Goal: Transaction & Acquisition: Purchase product/service

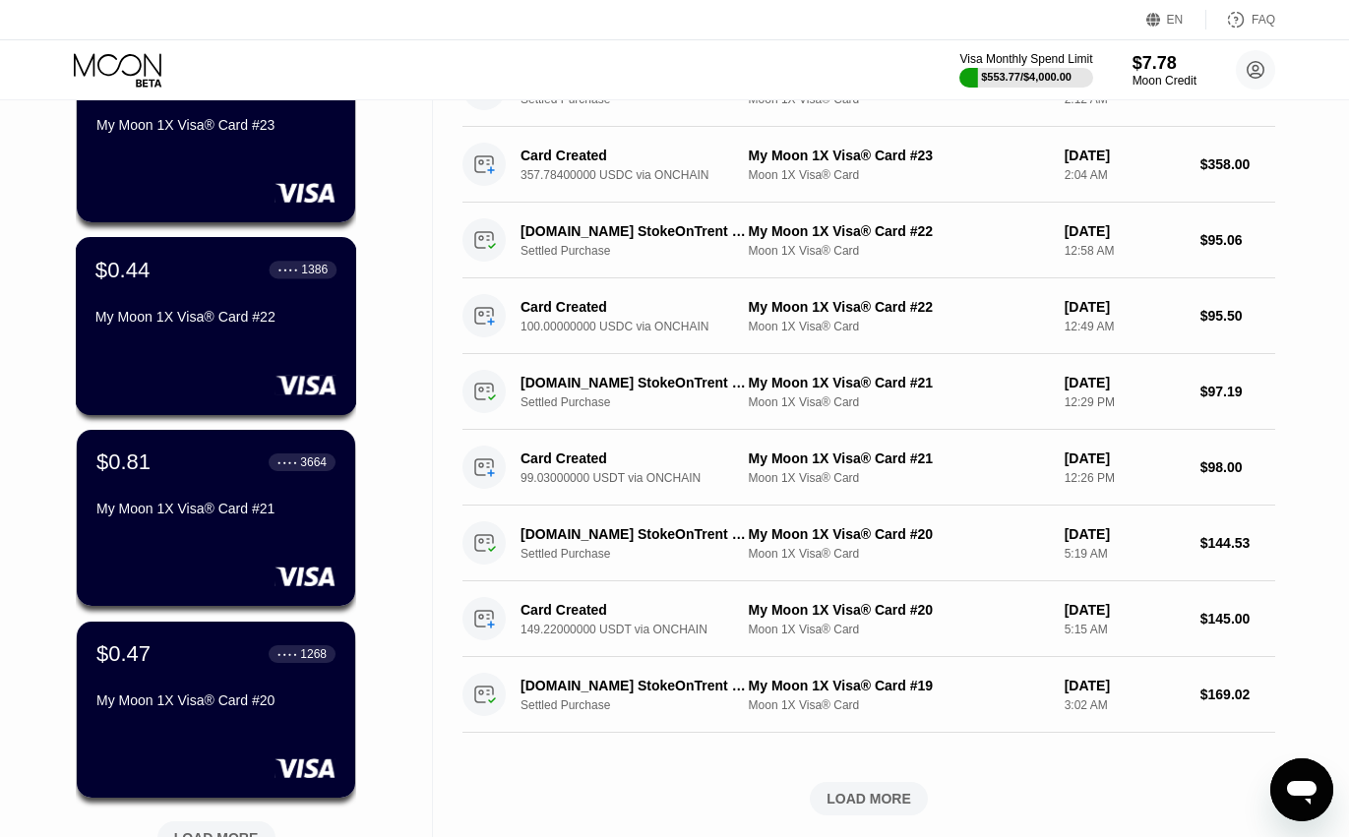
scroll to position [689, 0]
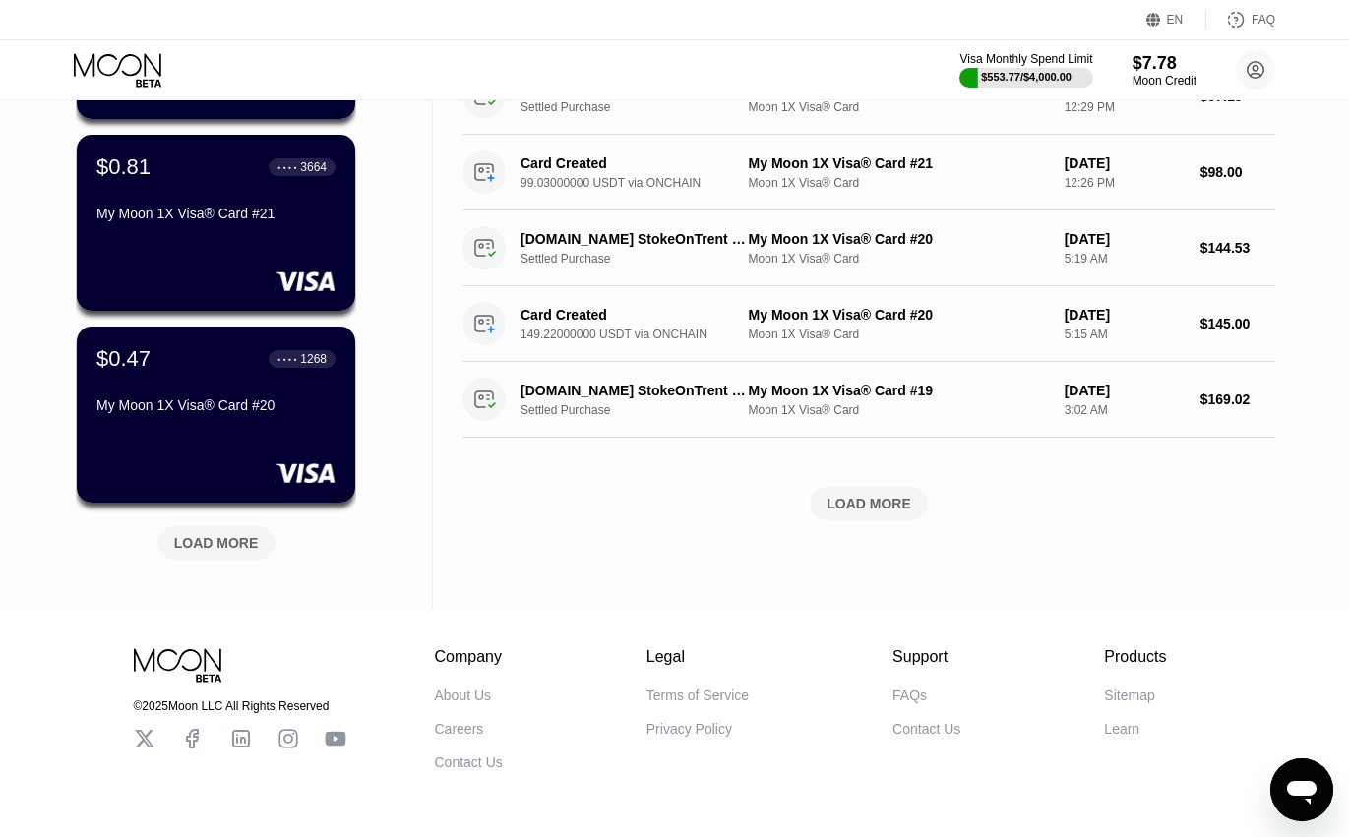
click at [228, 552] on div "LOAD MORE" at bounding box center [216, 543] width 85 height 18
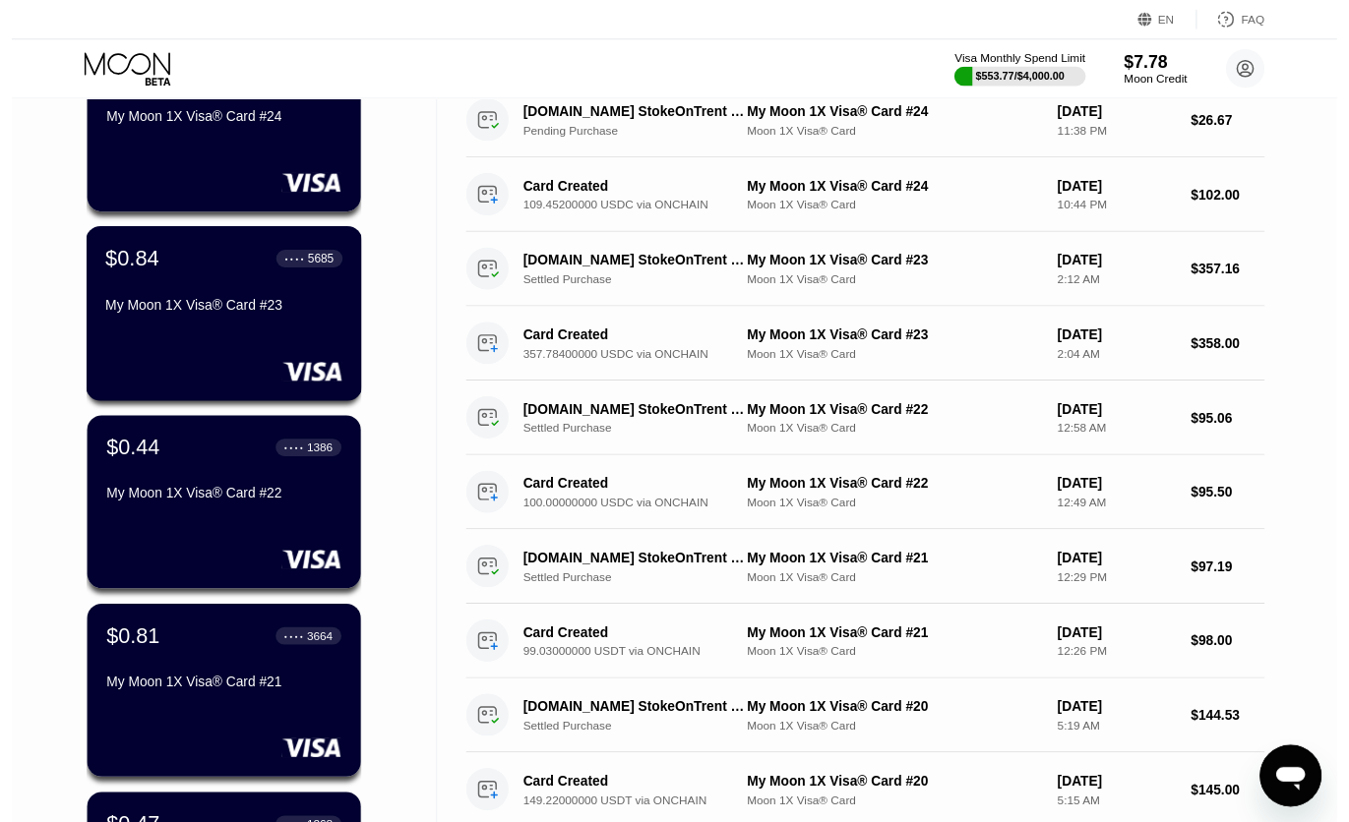
scroll to position [0, 0]
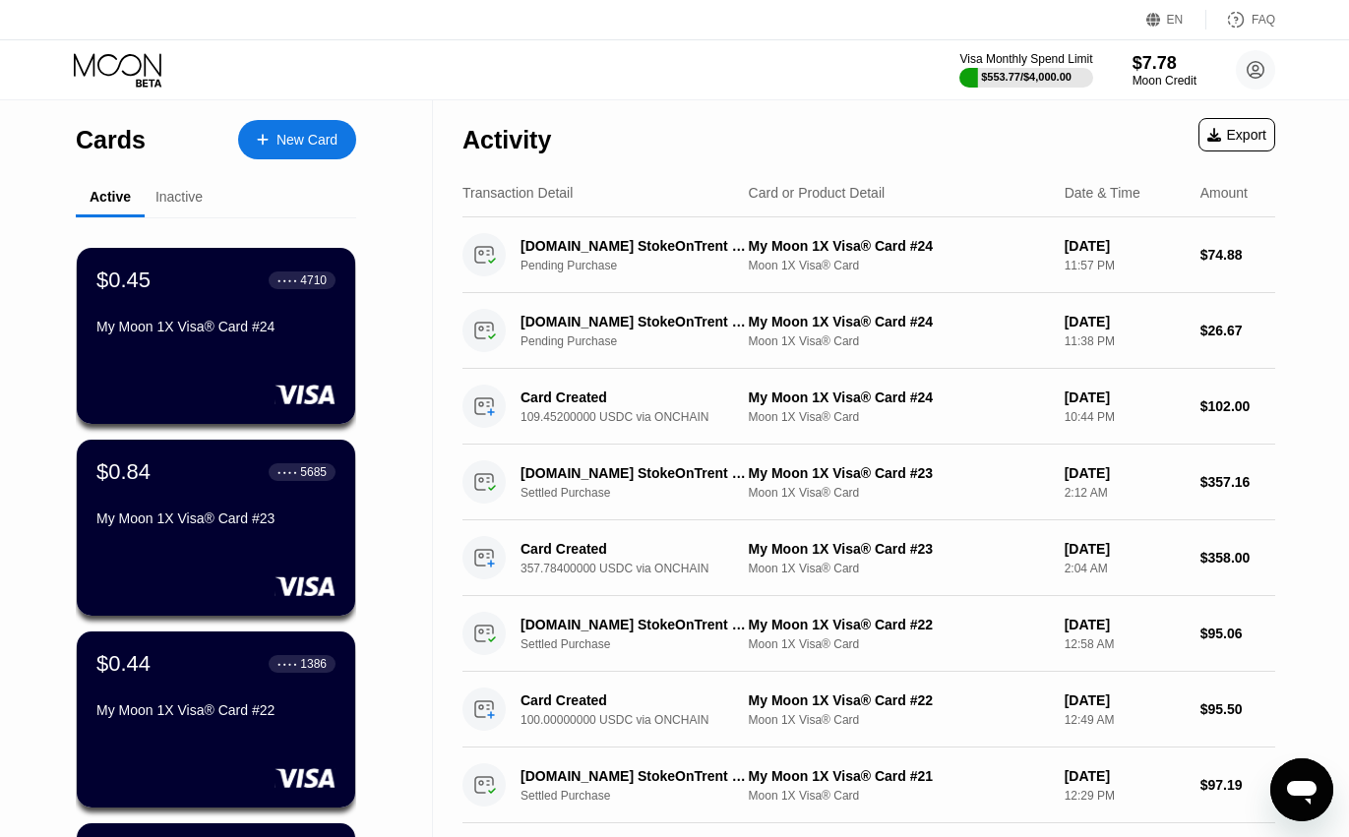
click at [175, 205] on div "Inactive" at bounding box center [178, 197] width 47 height 16
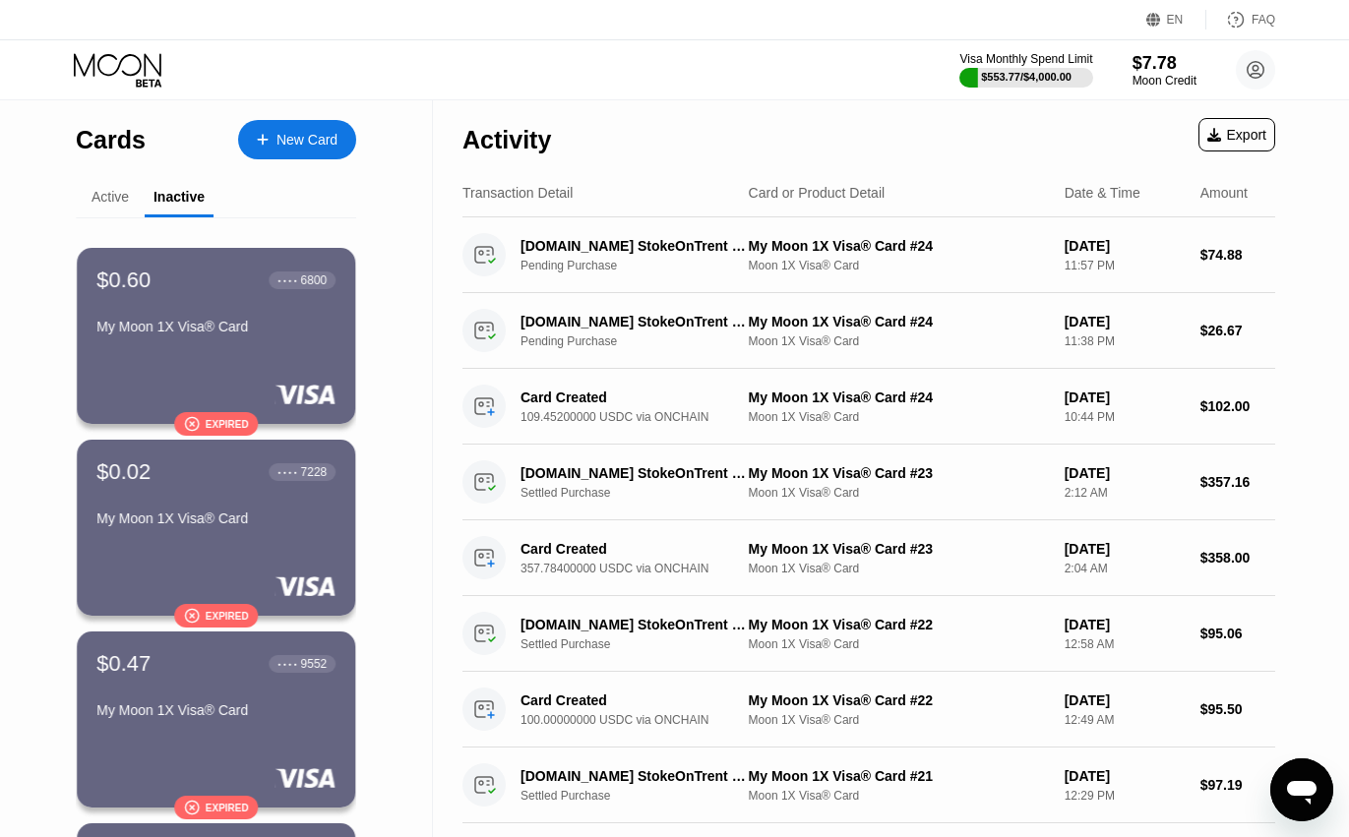
click at [103, 210] on div "Active" at bounding box center [110, 198] width 69 height 38
click at [118, 213] on div "Active" at bounding box center [110, 198] width 69 height 38
click at [125, 213] on div "Active" at bounding box center [110, 198] width 69 height 38
click at [118, 211] on div "Active" at bounding box center [110, 198] width 69 height 38
click at [118, 196] on div "Active" at bounding box center [109, 197] width 37 height 16
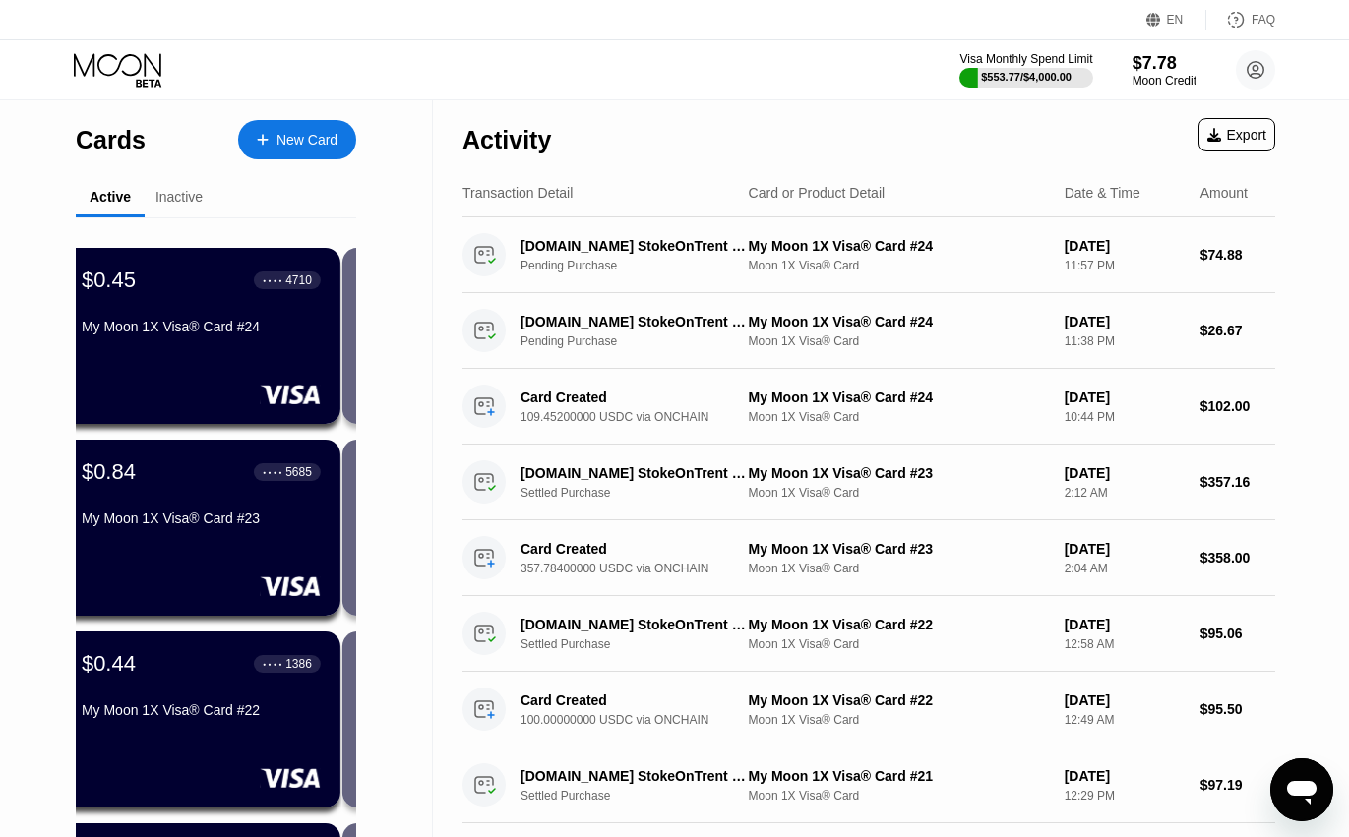
click at [257, 130] on div "New Card" at bounding box center [297, 139] width 118 height 39
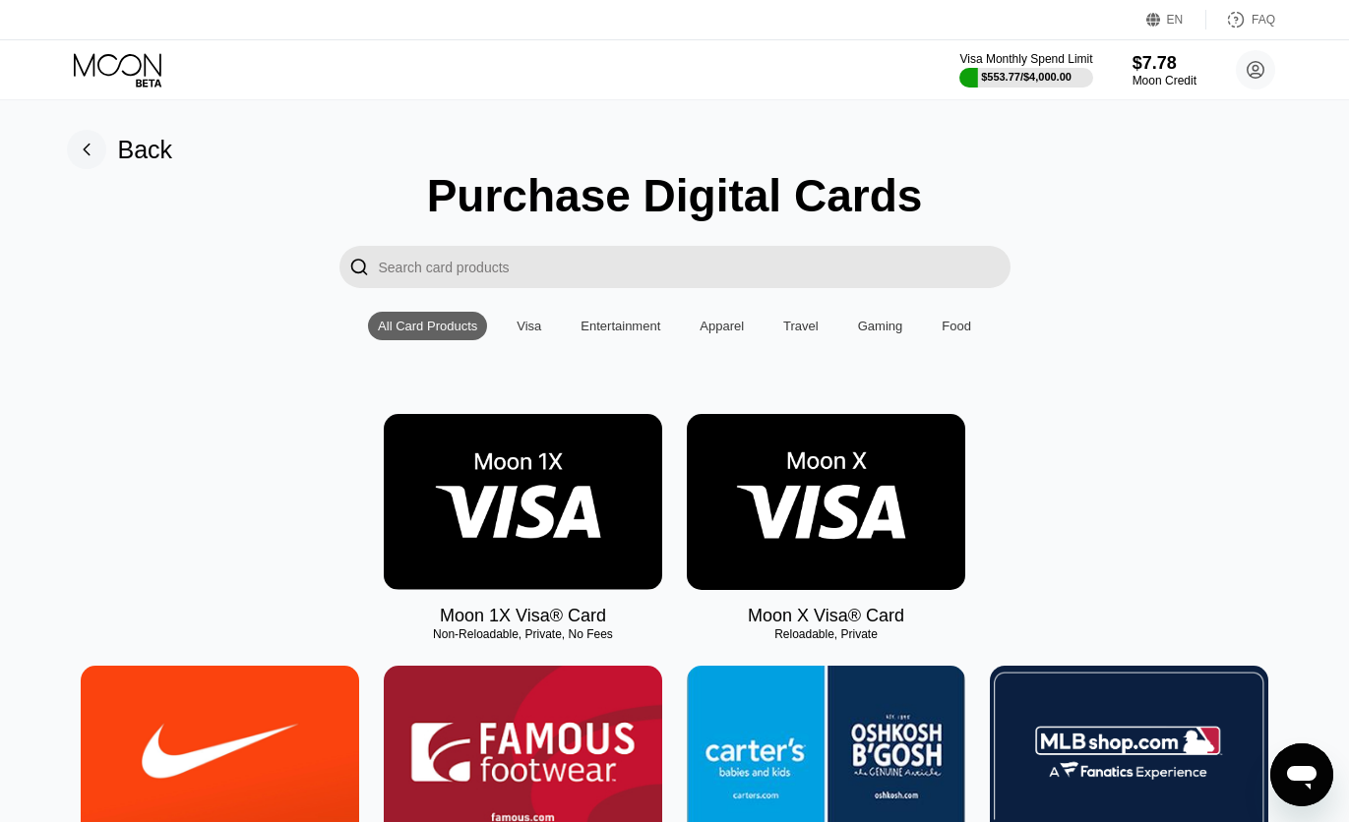
click at [482, 471] on img at bounding box center [523, 502] width 278 height 176
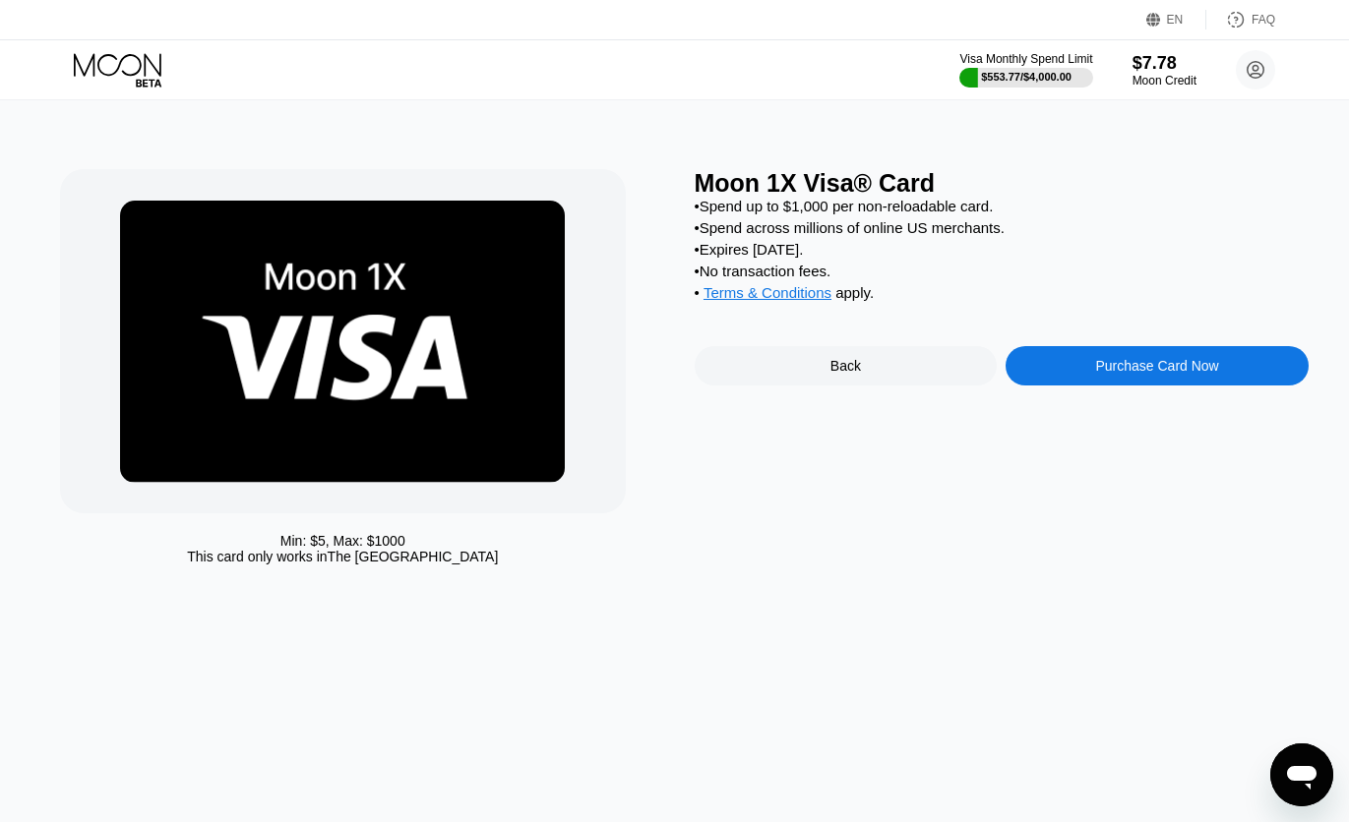
click at [1148, 362] on div "Moon 1X Visa® Card • Spend up to $1,000 per non-reloadable card. • Spend across…" at bounding box center [1001, 371] width 614 height 405
click at [1157, 373] on div "Purchase Card Now" at bounding box center [1156, 365] width 303 height 39
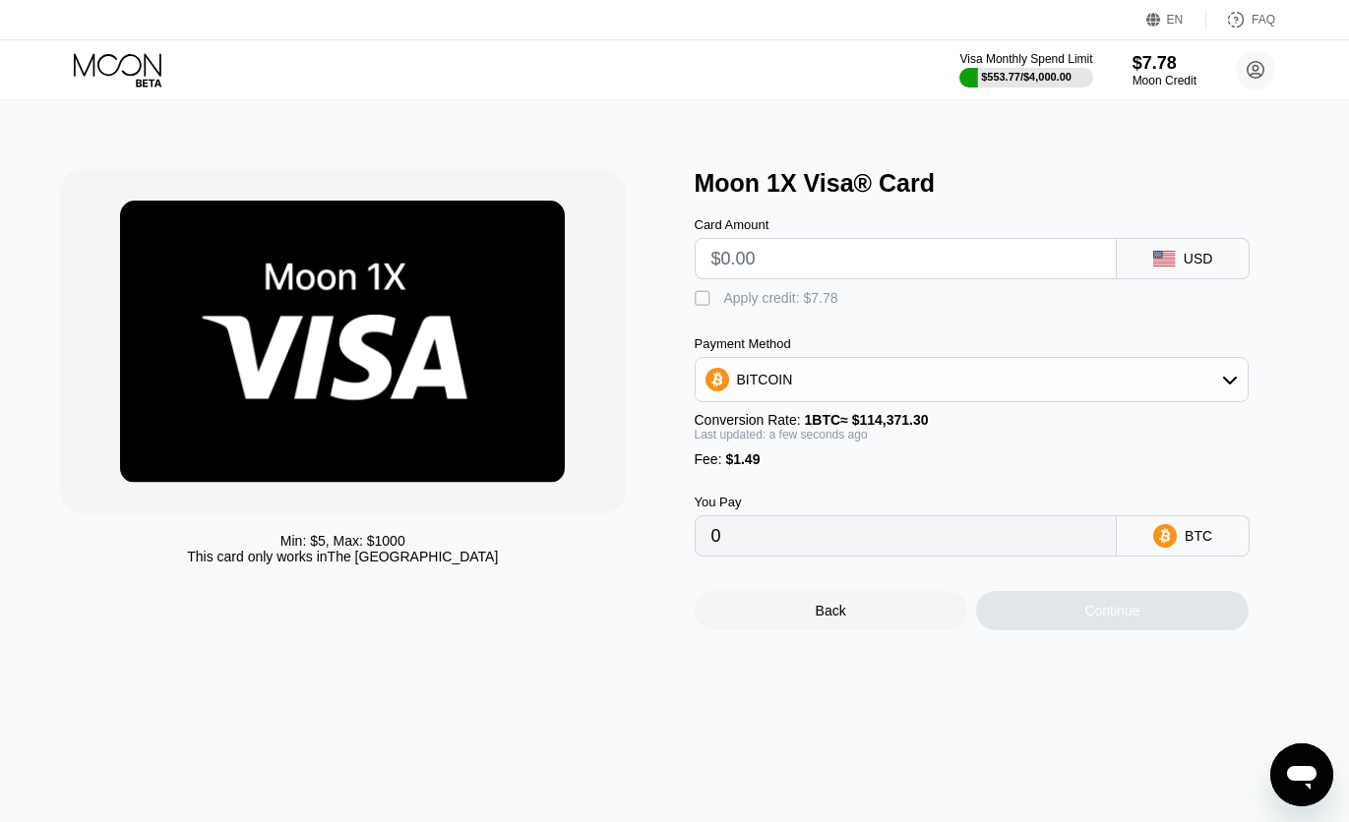
click at [725, 301] on div "Apply credit: $7.78" at bounding box center [781, 298] width 114 height 16
click at [775, 265] on input "text" at bounding box center [906, 258] width 390 height 39
type input "$7"
type input "0.00000621"
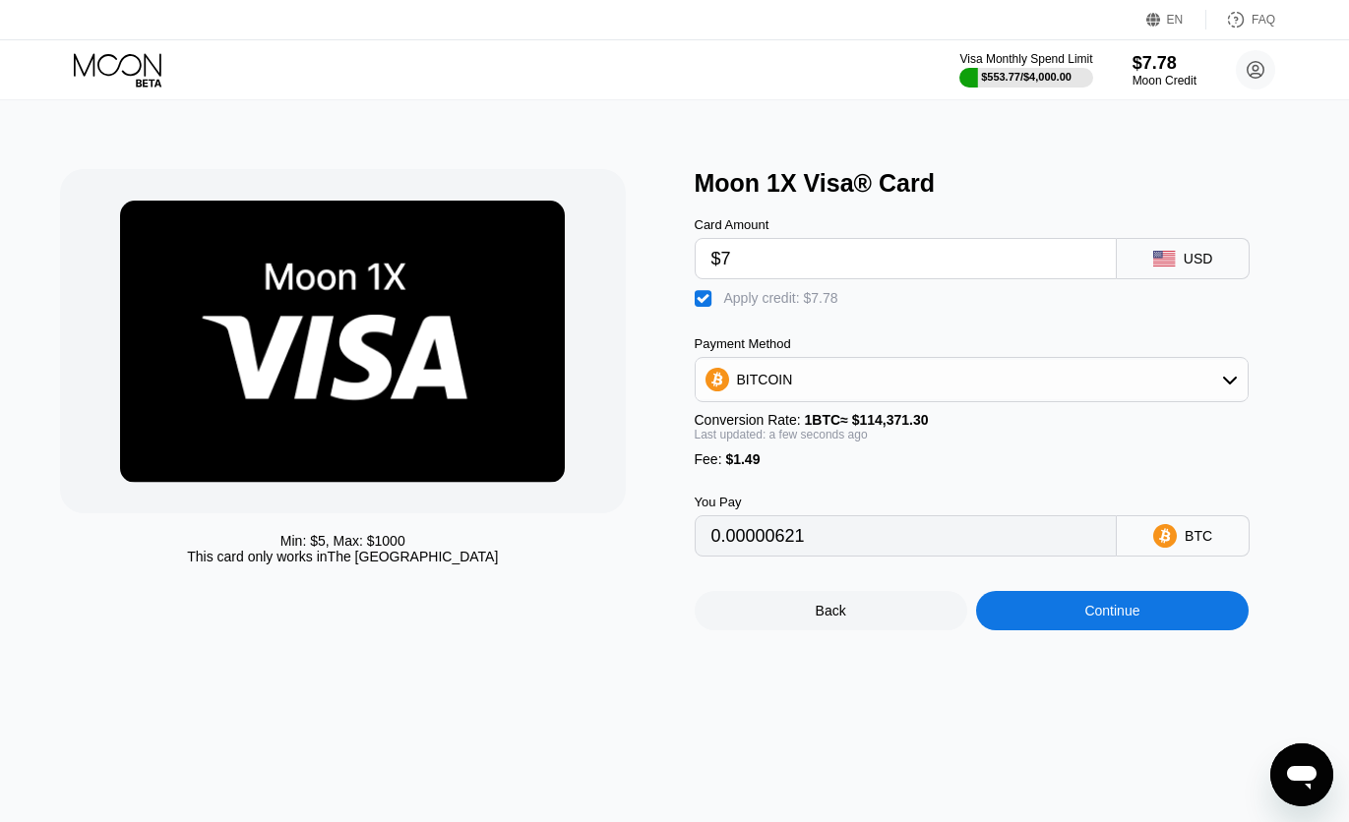
type input "$7"
click at [1059, 630] on div "Continue" at bounding box center [1112, 610] width 272 height 39
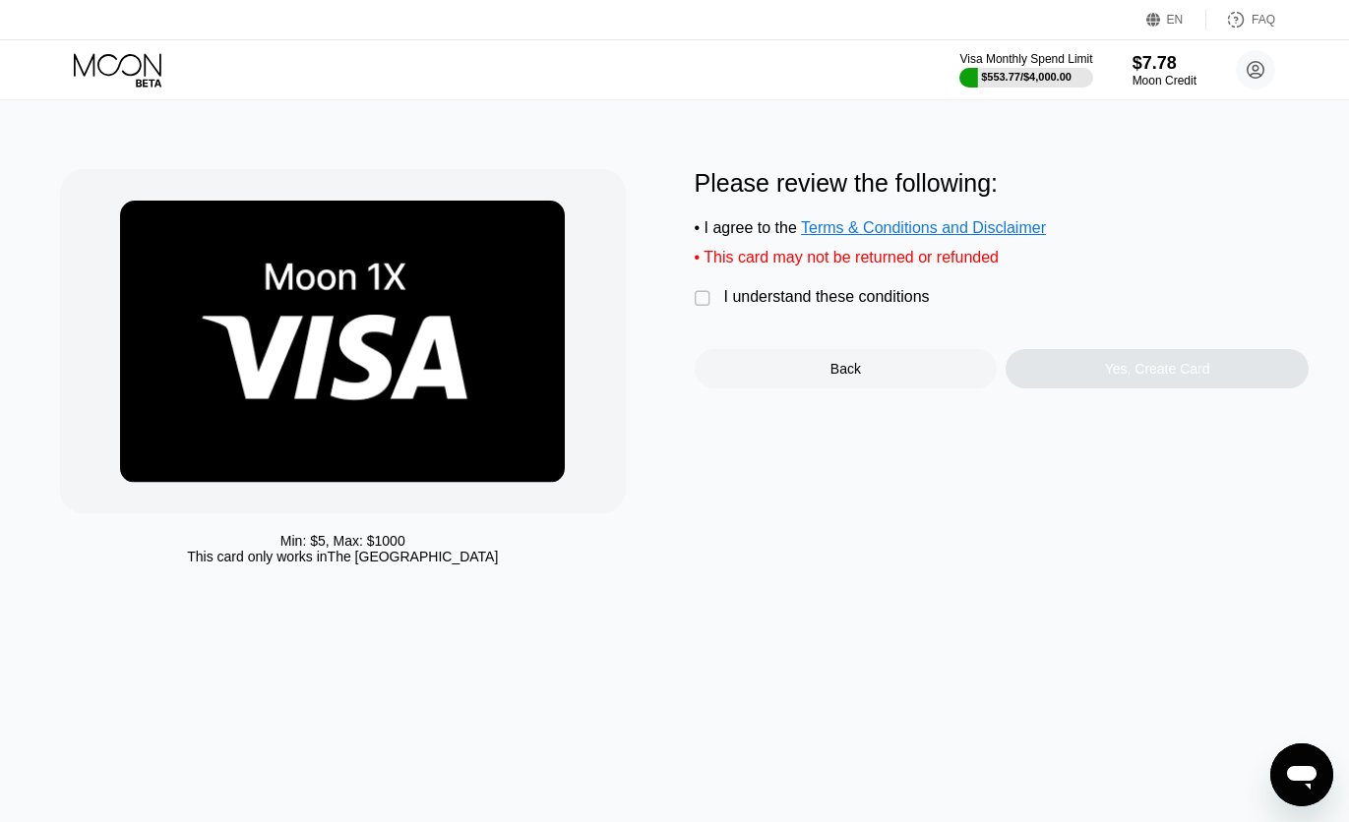
click at [828, 306] on div "I understand these conditions" at bounding box center [827, 297] width 206 height 18
click at [1077, 368] on div "Yes, Create Card" at bounding box center [1156, 368] width 303 height 39
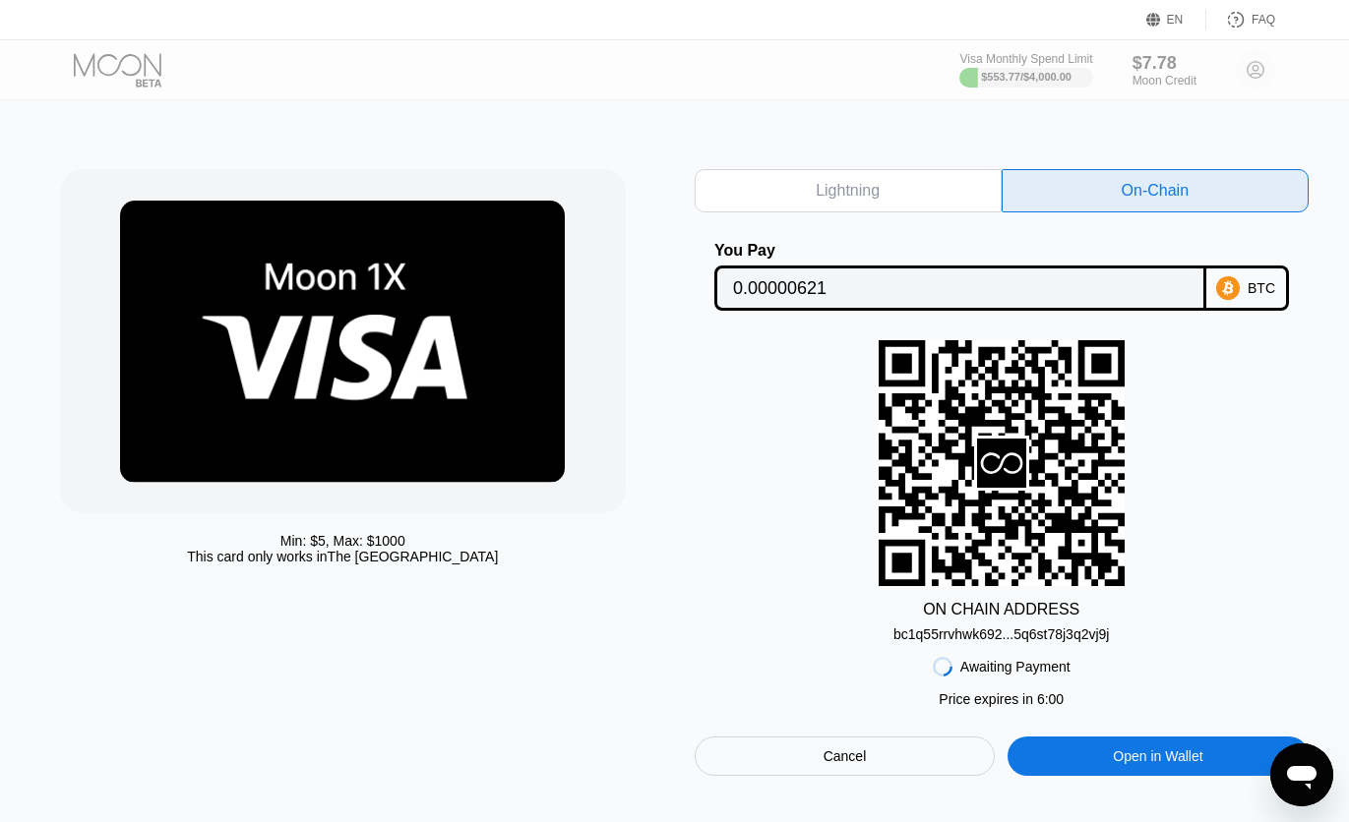
scroll to position [98, 0]
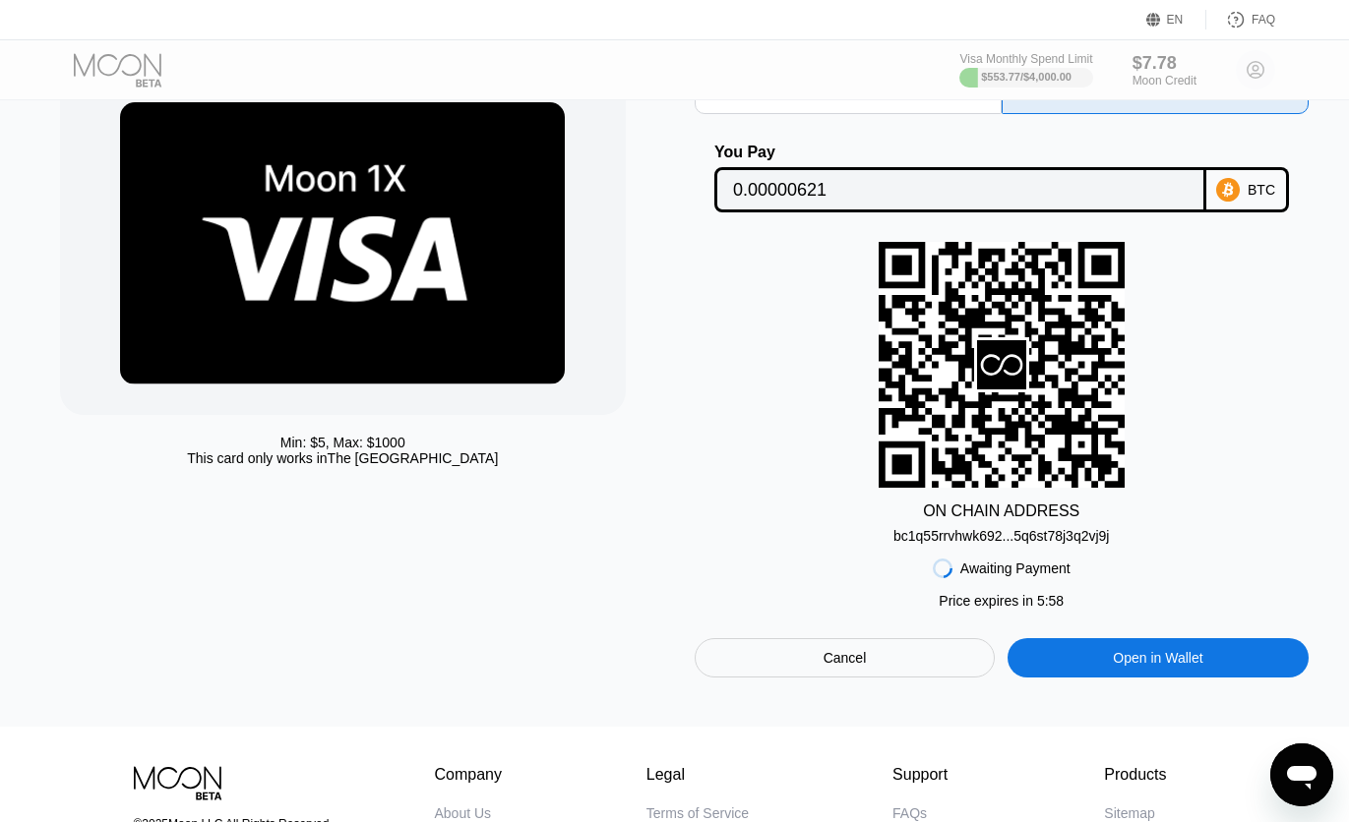
click at [895, 651] on div "Cancel" at bounding box center [844, 657] width 301 height 39
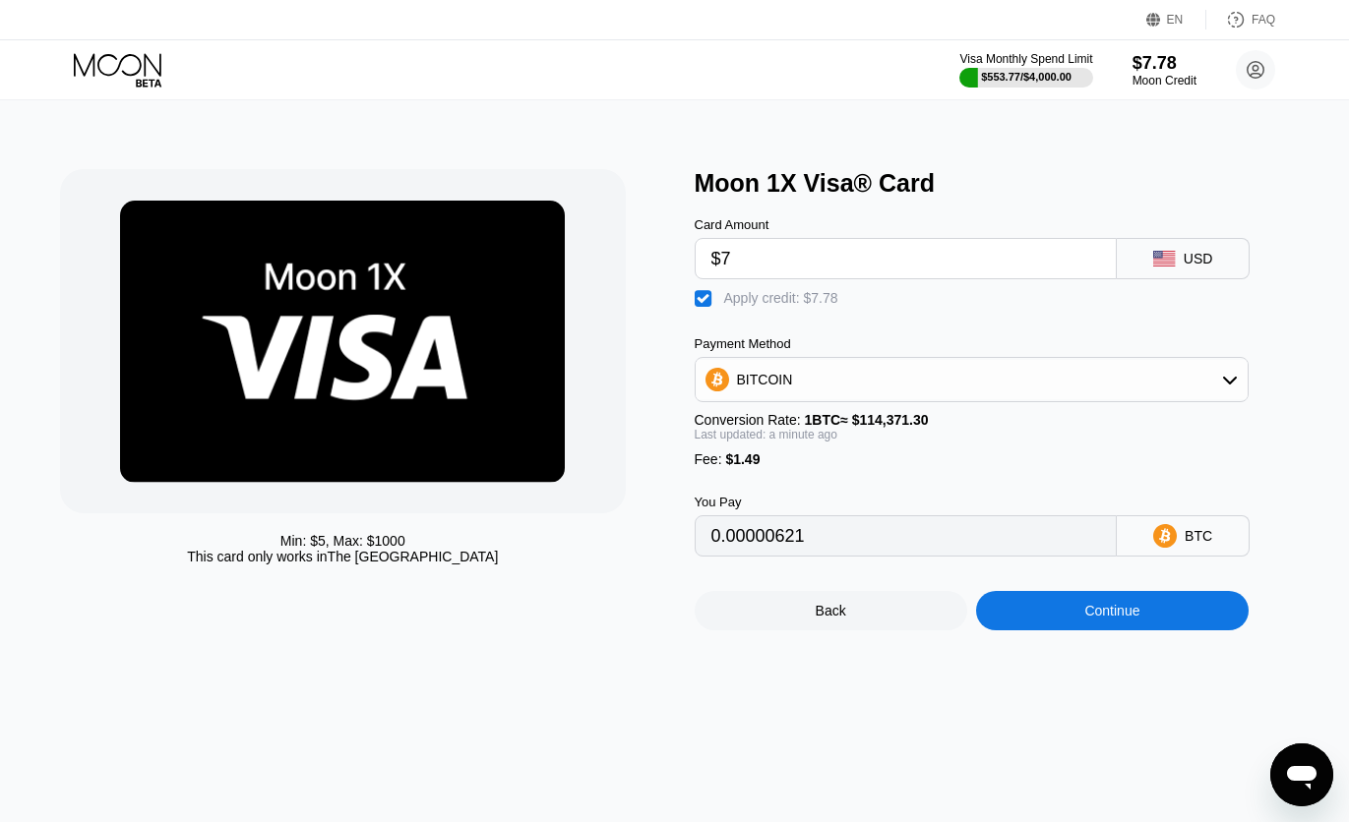
click at [803, 264] on input "$7" at bounding box center [906, 258] width 390 height 39
type input "0"
type input "$6.5"
type input "0.00000184"
type input "$6.4"
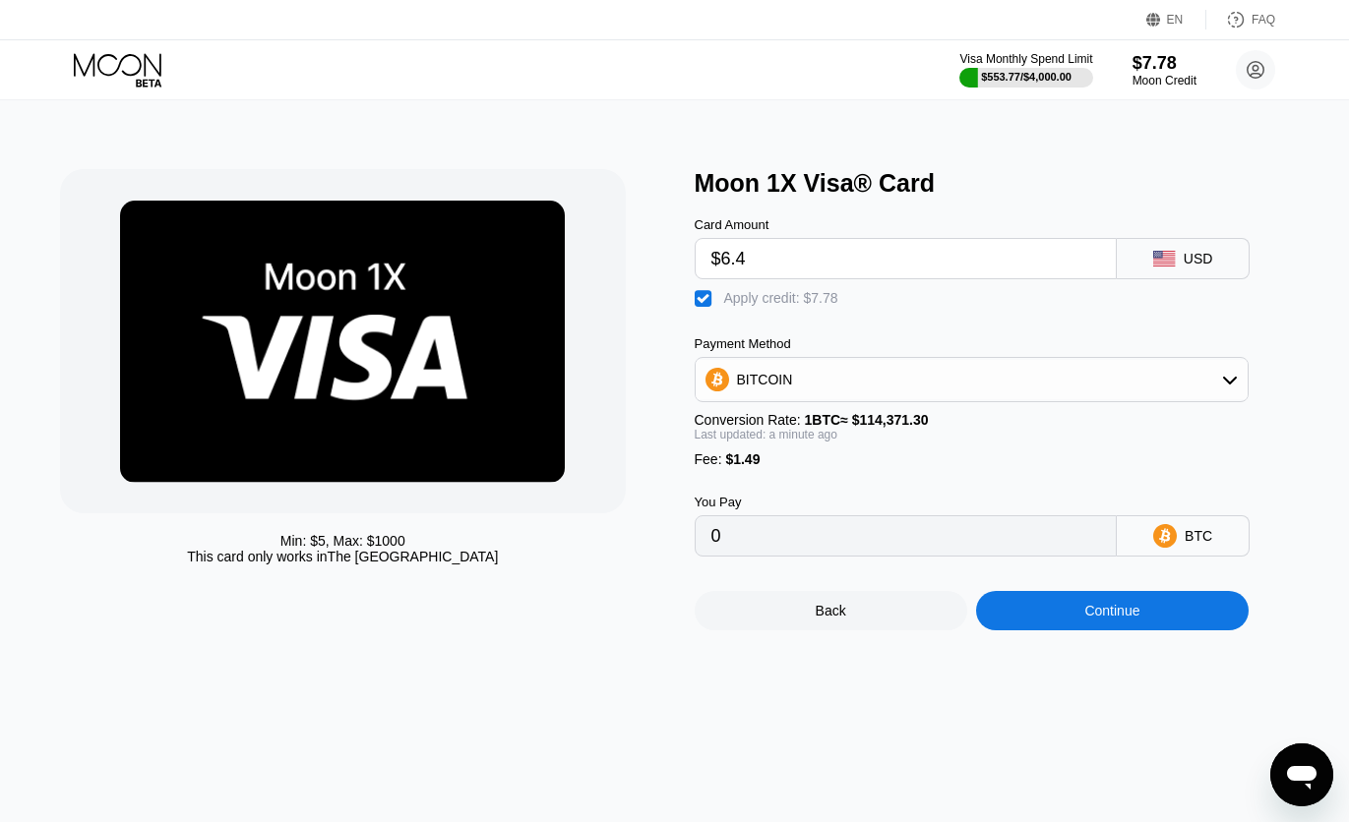
type input "0.0000010"
type input "$6."
type input "0"
type input "$6.30"
type input "0.00000009"
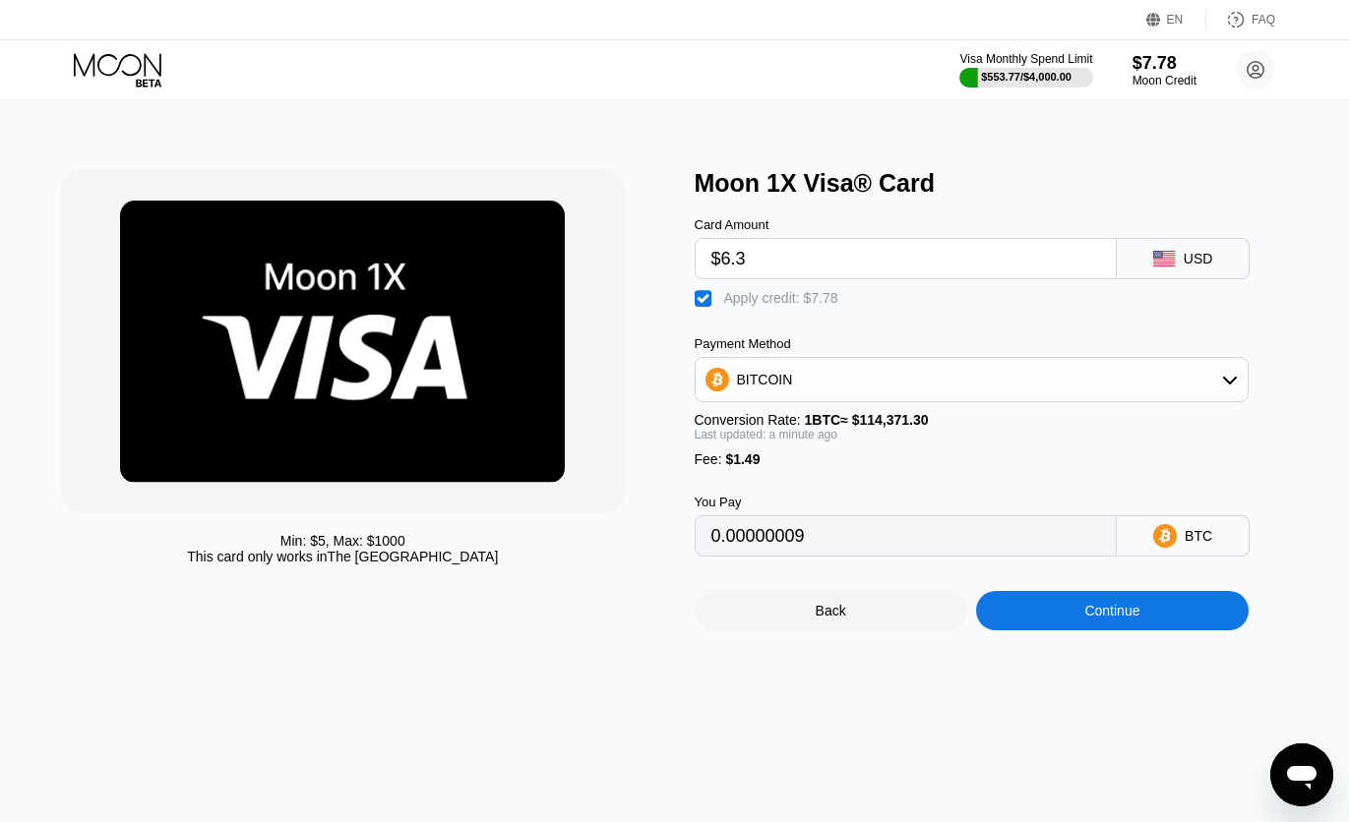
type input "$6."
type input "0"
type input "$6.20"
click at [875, 399] on div "BITCOIN" at bounding box center [971, 379] width 553 height 39
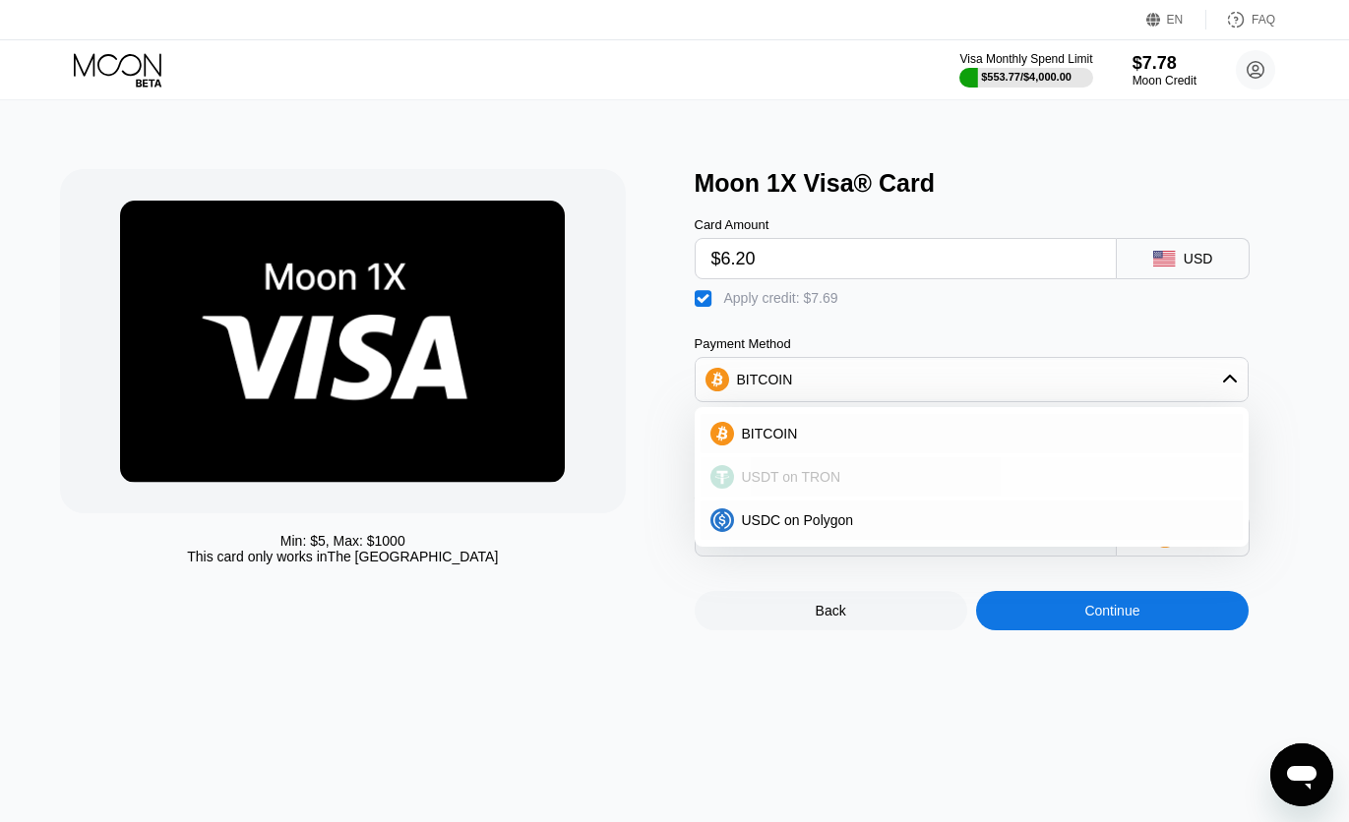
click at [826, 497] on div "USDT on TRON" at bounding box center [971, 476] width 543 height 39
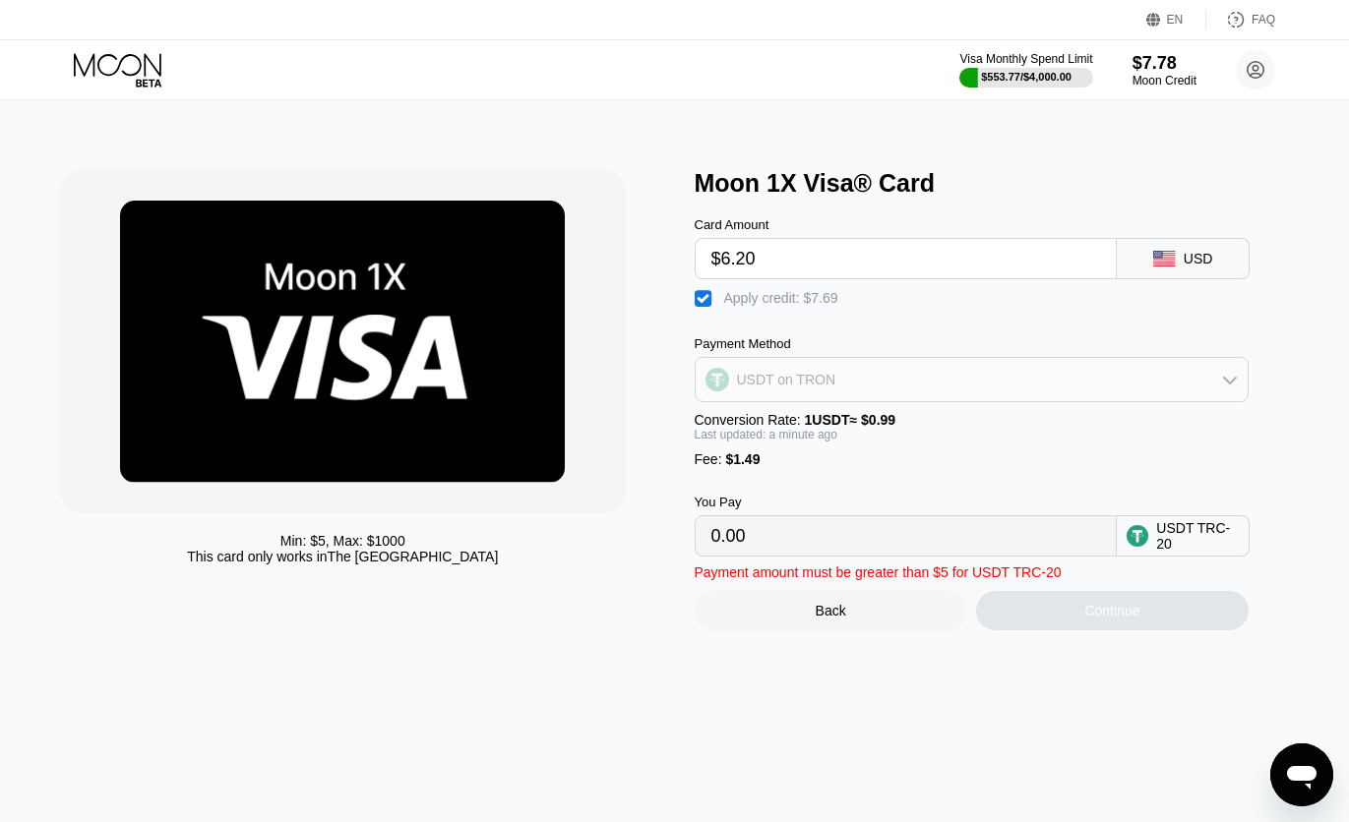
click at [834, 379] on div "USDT on TRON" at bounding box center [971, 379] width 553 height 39
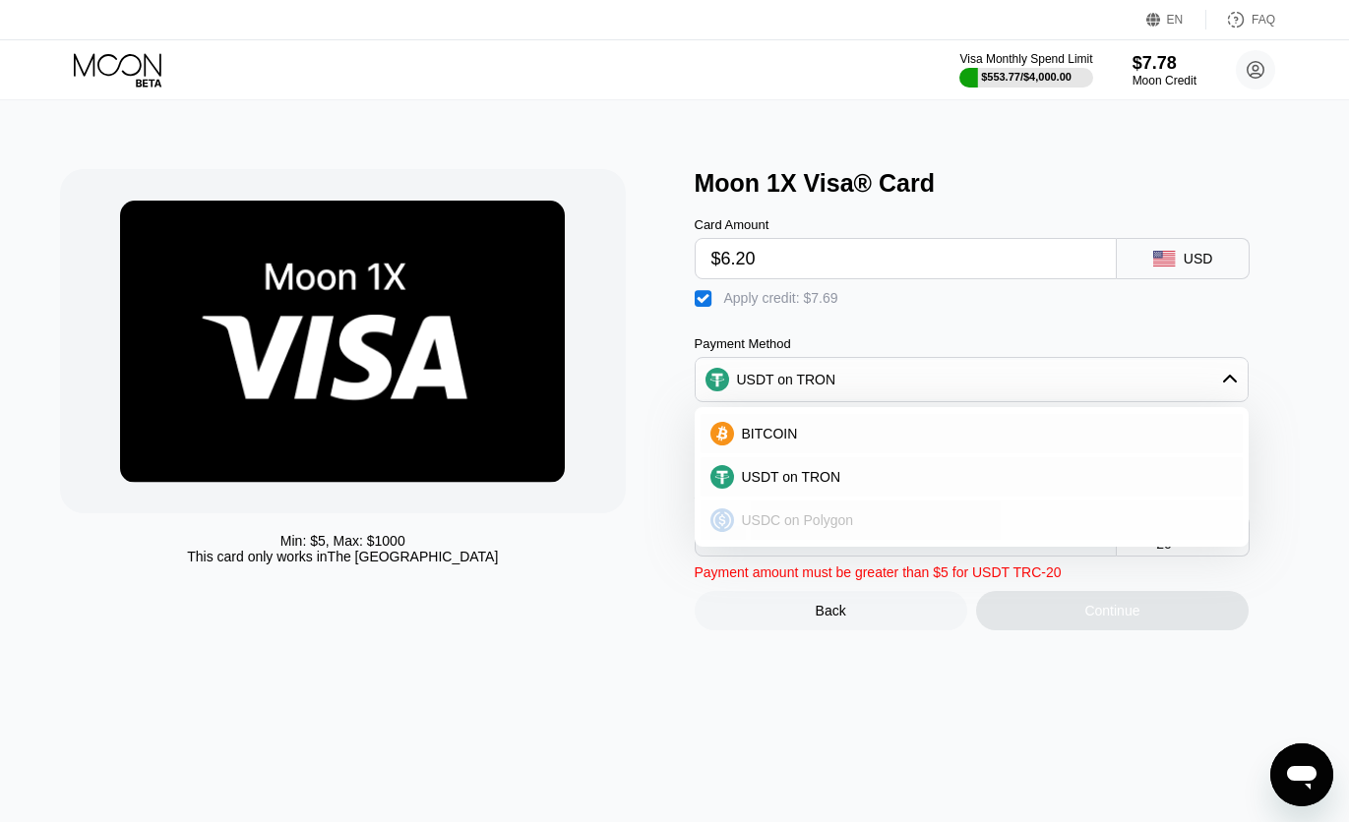
click at [795, 528] on span "USDC on Polygon" at bounding box center [798, 520] width 112 height 16
type input "0"
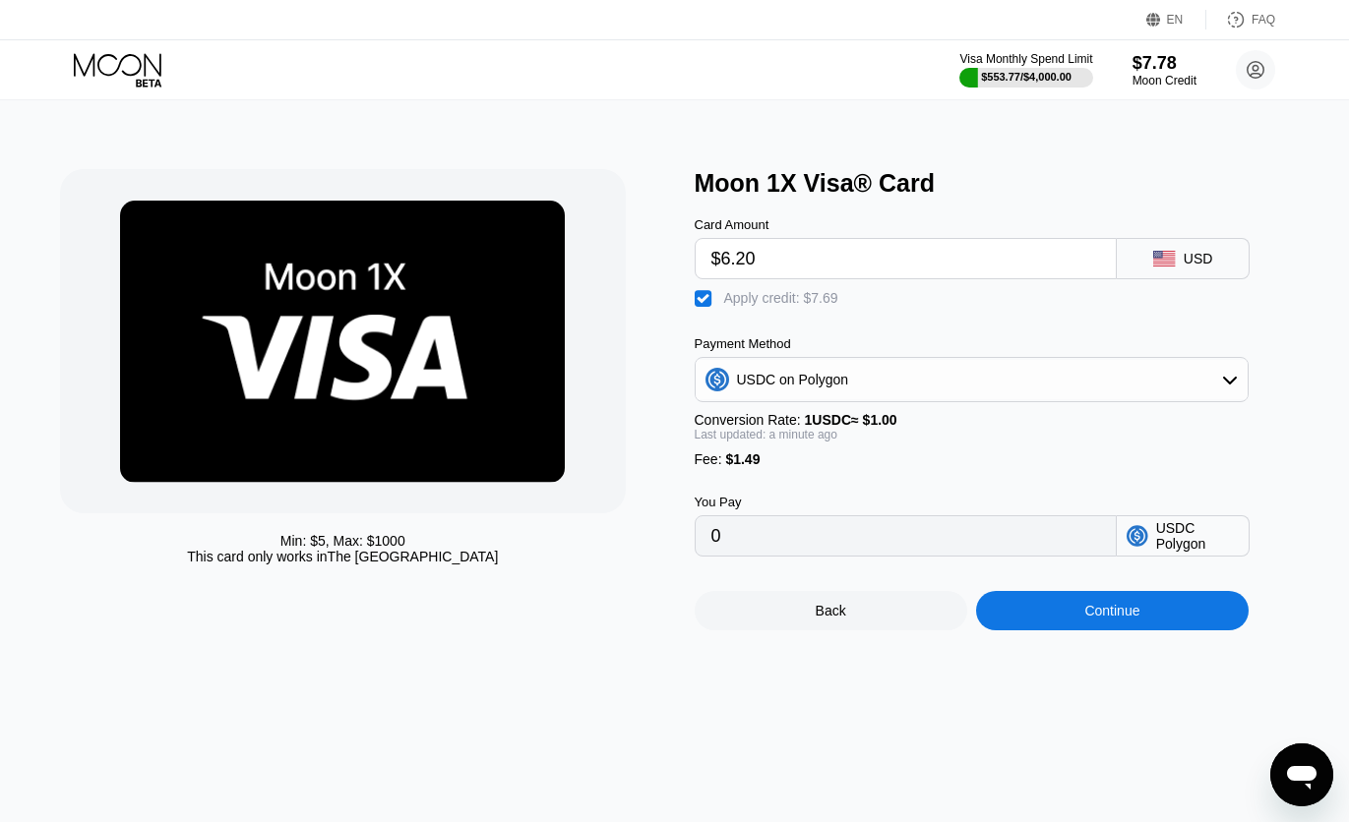
click at [774, 265] on input "$6.20" at bounding box center [906, 258] width 390 height 39
type input "$67"
type input "60.71"
type input "$670"
type input "663.71"
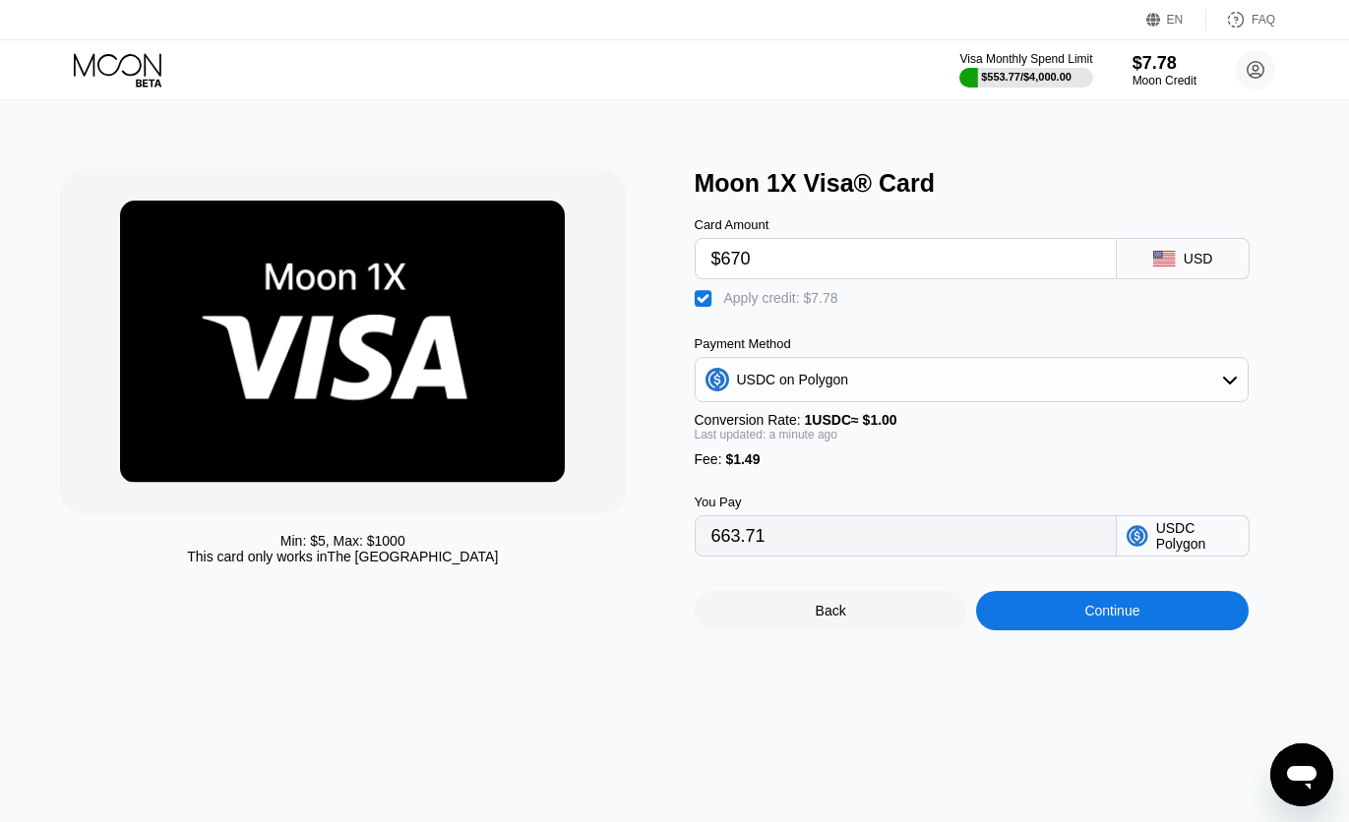
type input "$67"
type input "60.71"
type input "$6"
type input "0"
type input "$6.6"
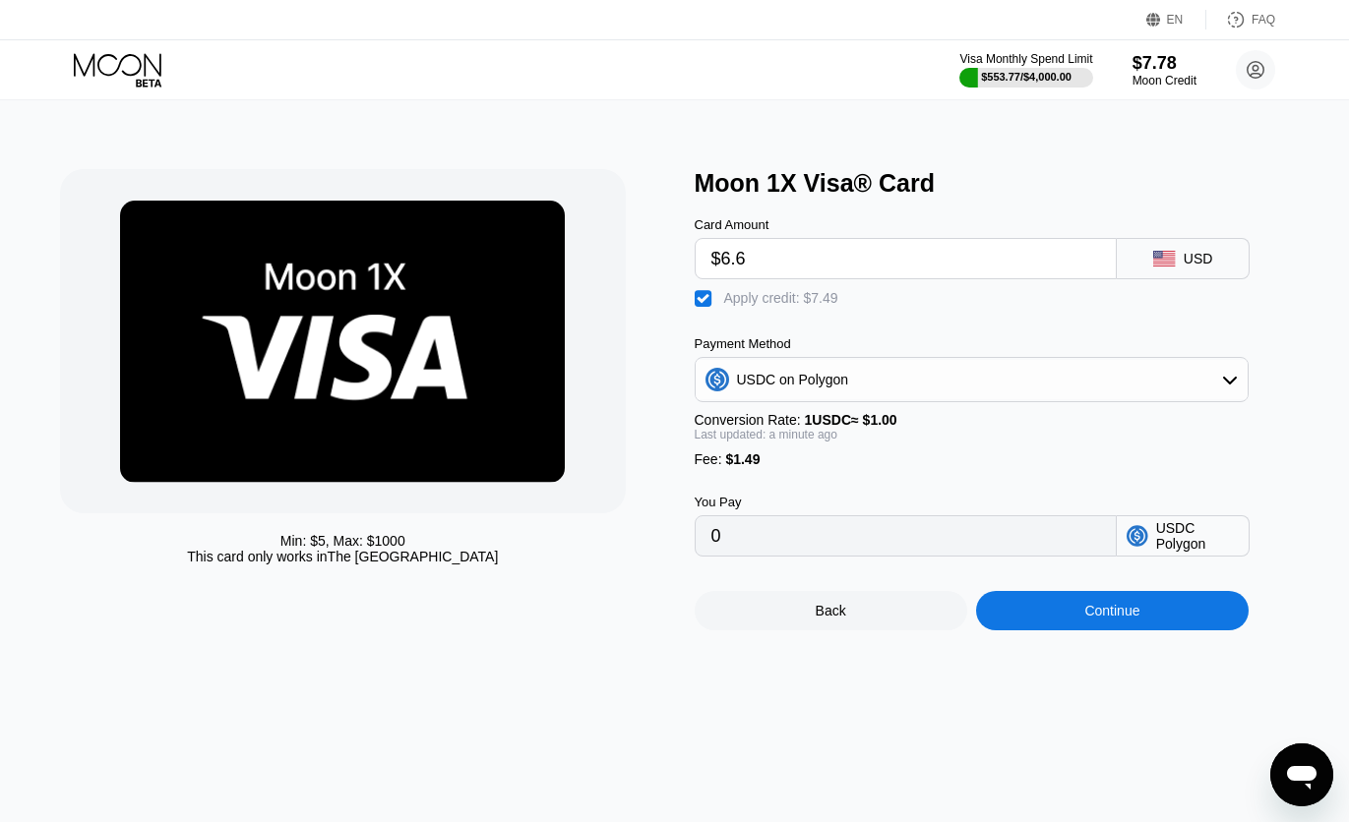
type input "0.31"
type input "$6."
type input "0"
type input "$6.40"
type input "0.11"
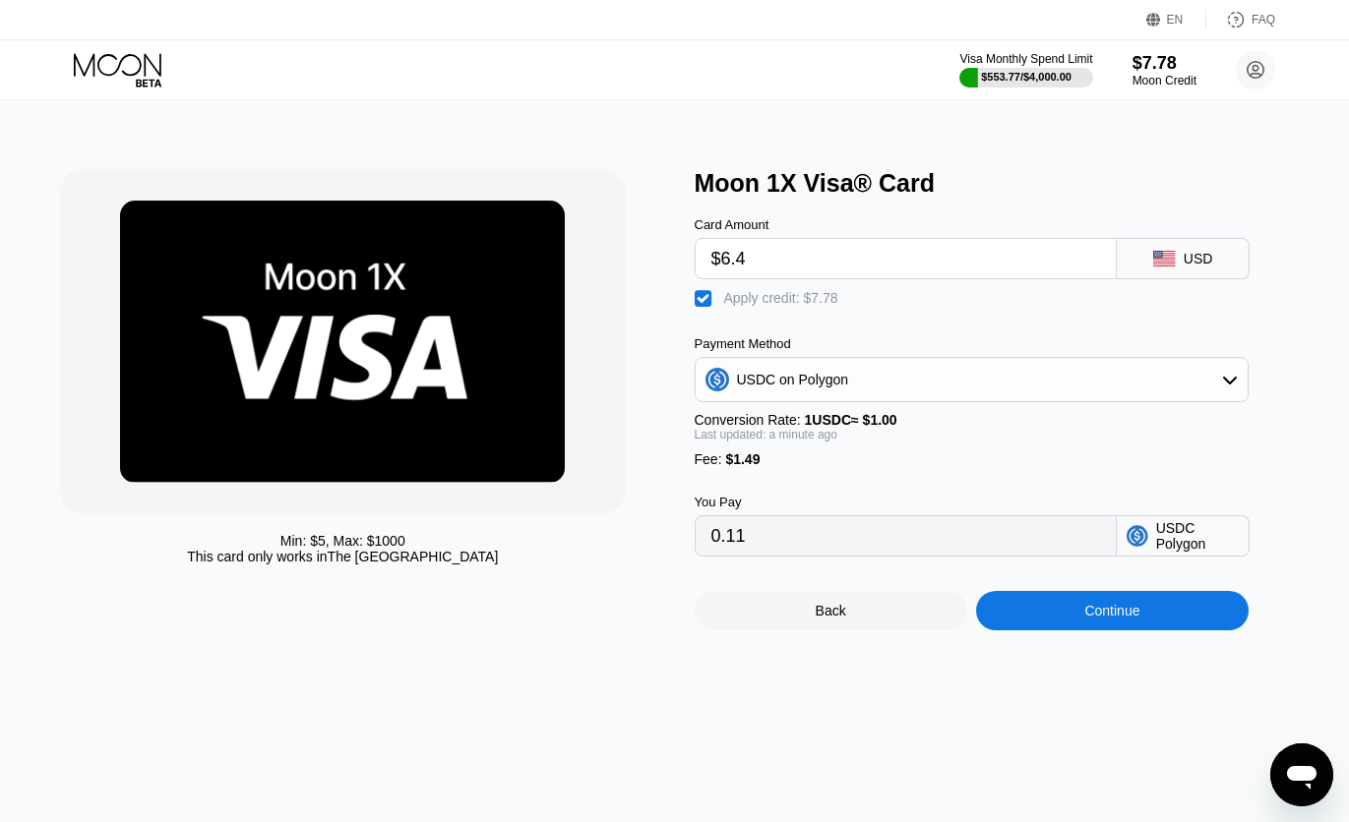
type input "$6."
type input "0"
type input "$6.3"
type input "0.01"
type input "$6."
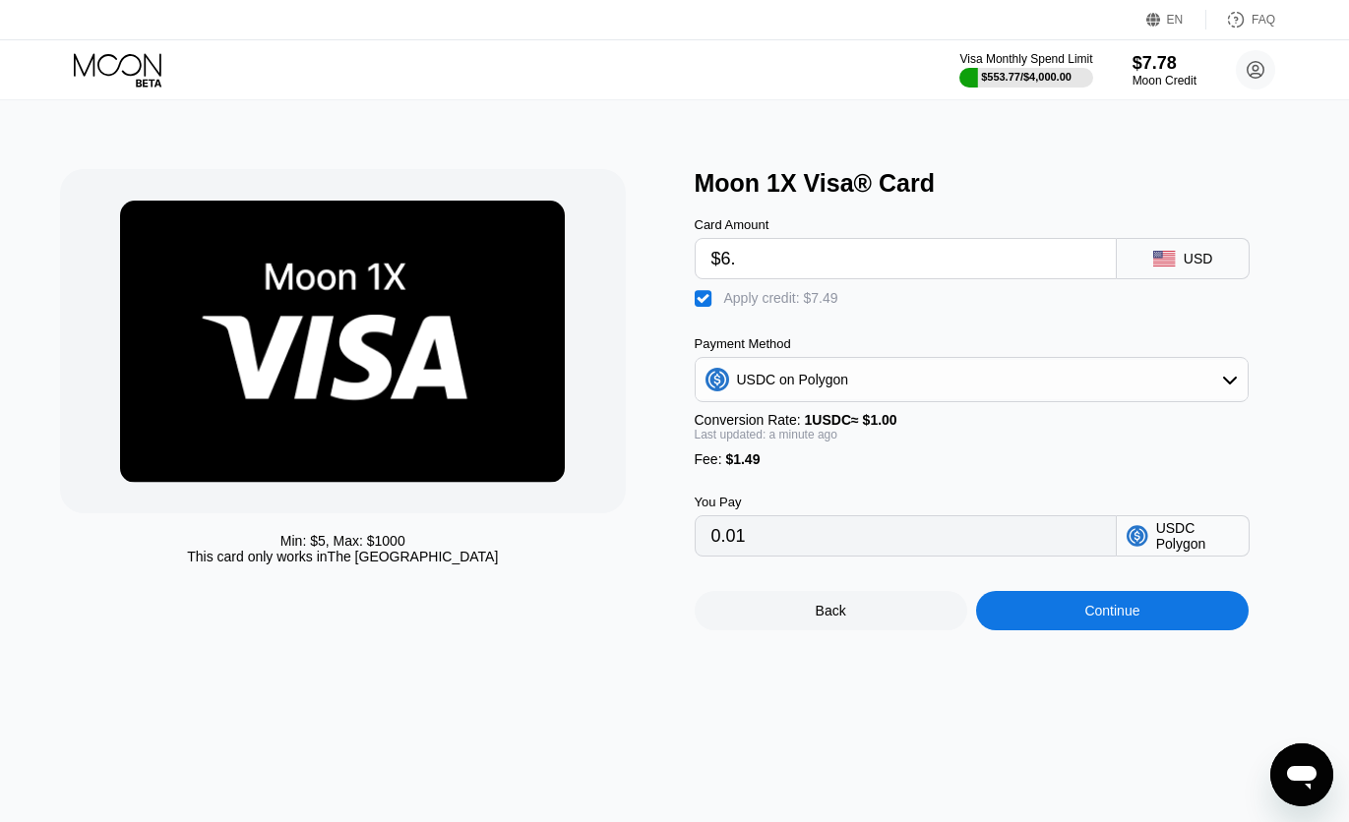
type input "0"
type input "$6.29"
click at [1085, 611] on div "Back Continue" at bounding box center [1001, 594] width 614 height 74
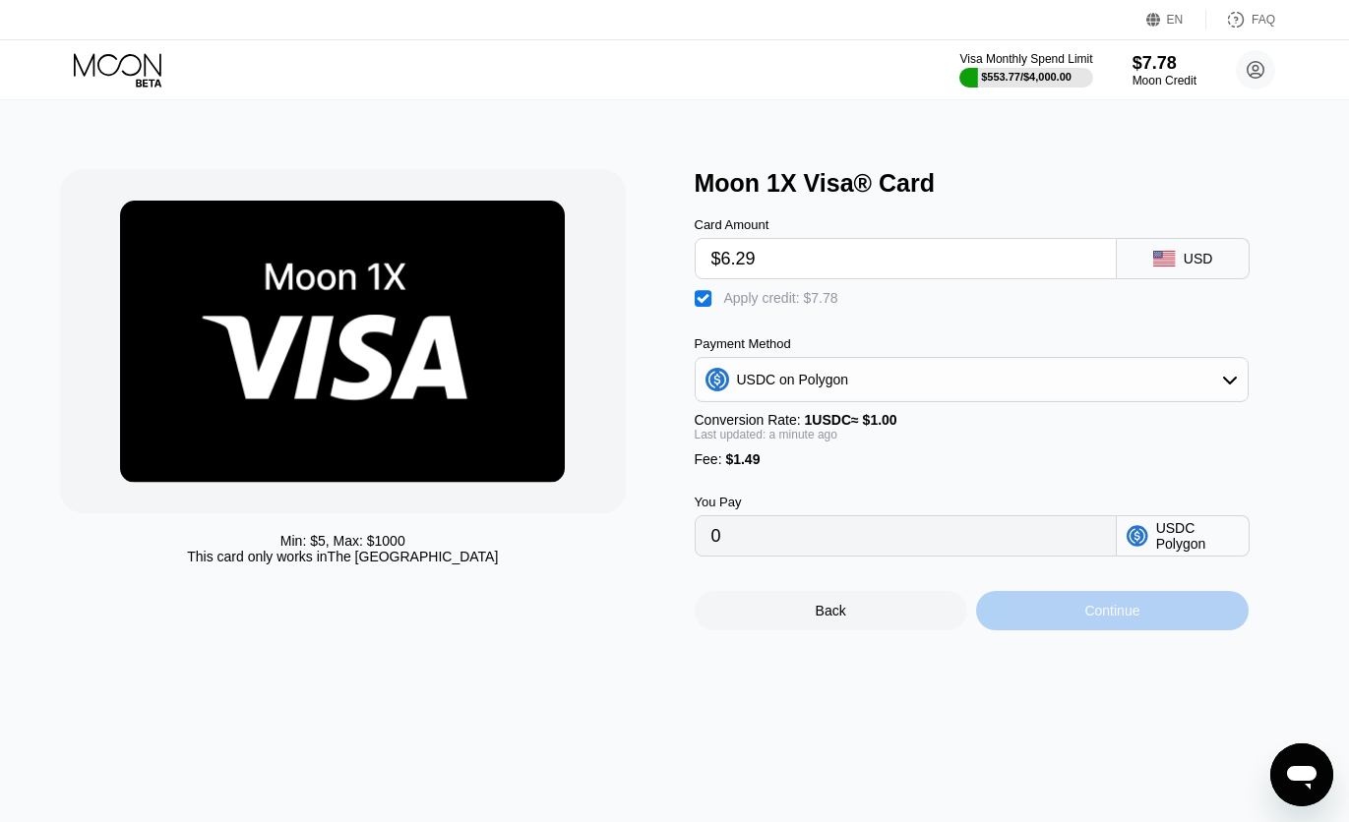
click at [1081, 630] on div "Continue" at bounding box center [1112, 610] width 272 height 39
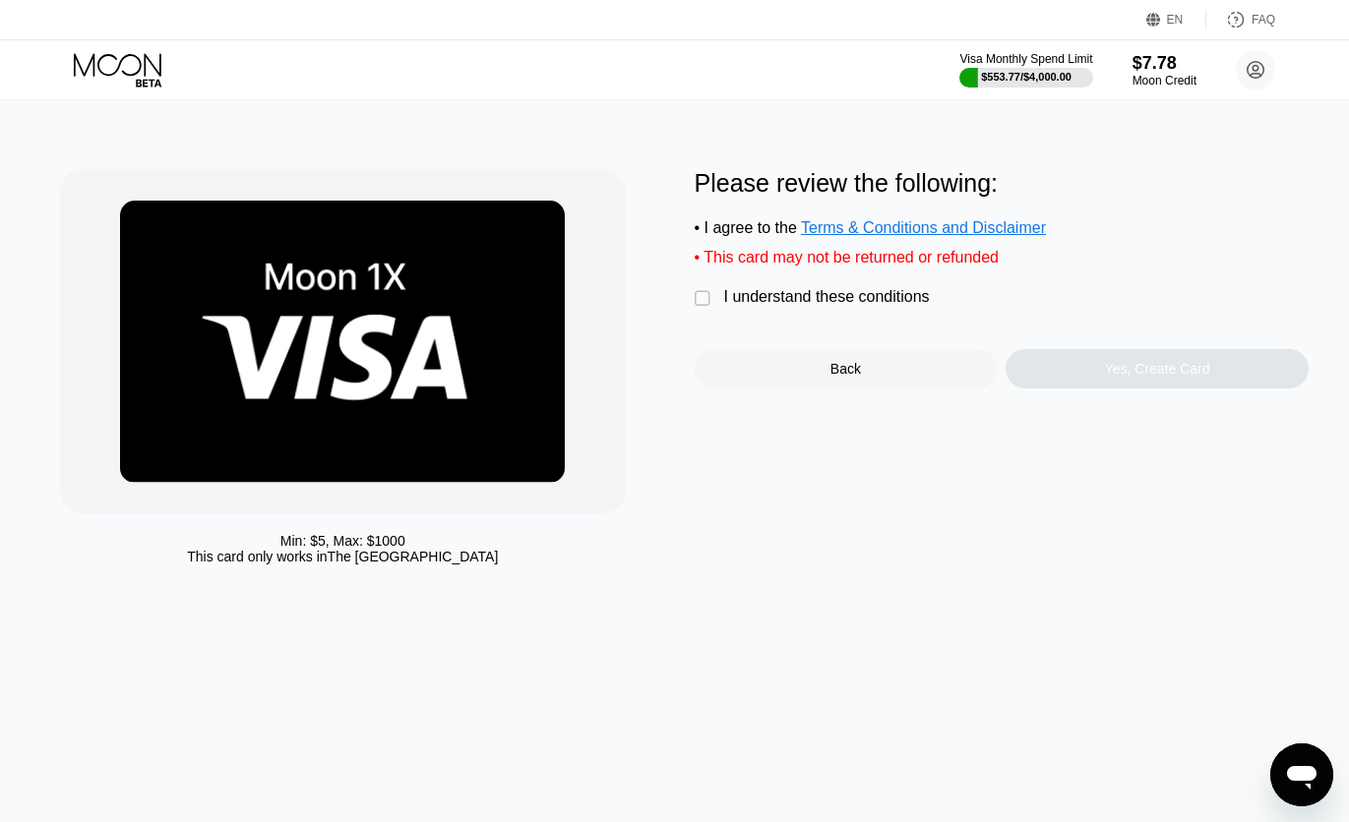
click at [808, 306] on div "I understand these conditions" at bounding box center [827, 297] width 206 height 18
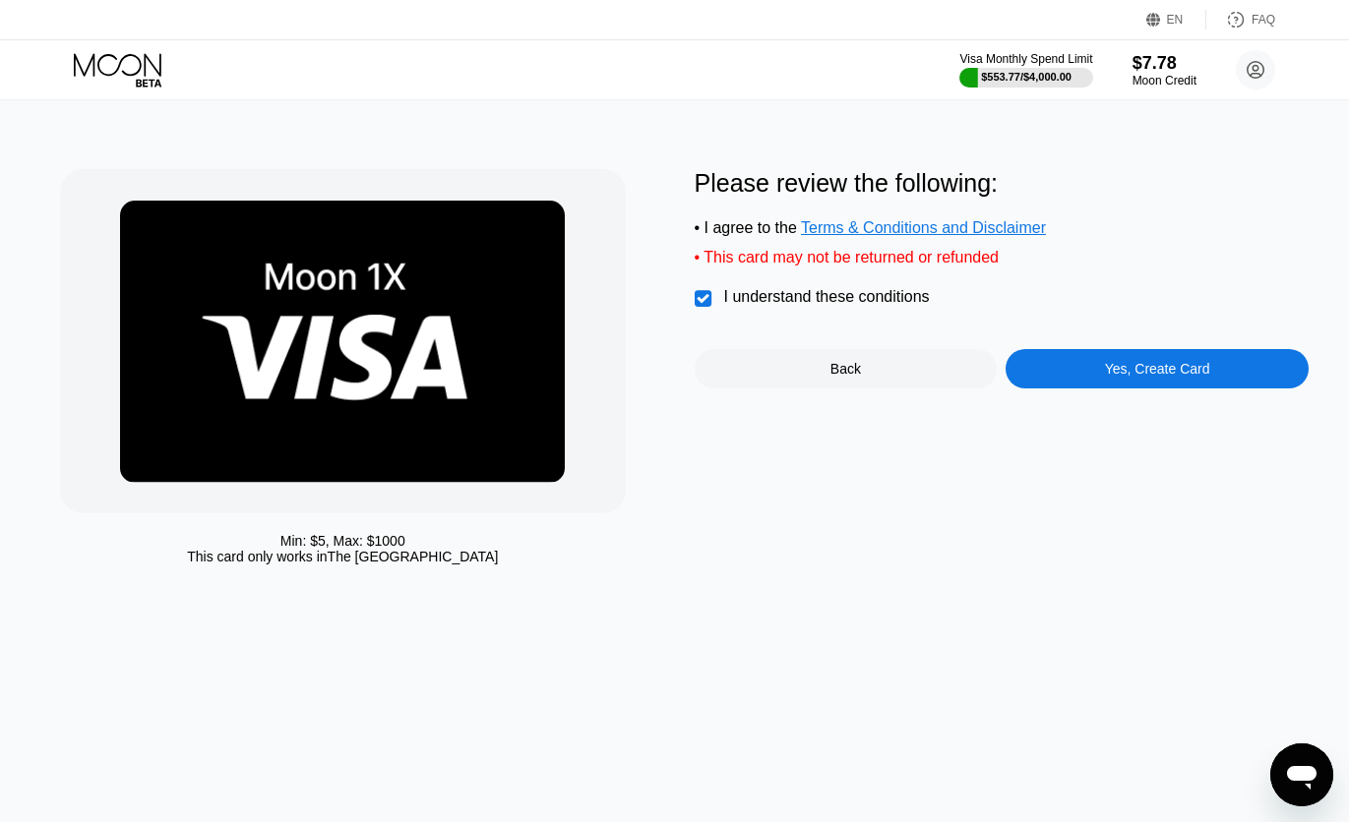
click at [1071, 371] on div "Yes, Create Card" at bounding box center [1156, 368] width 303 height 39
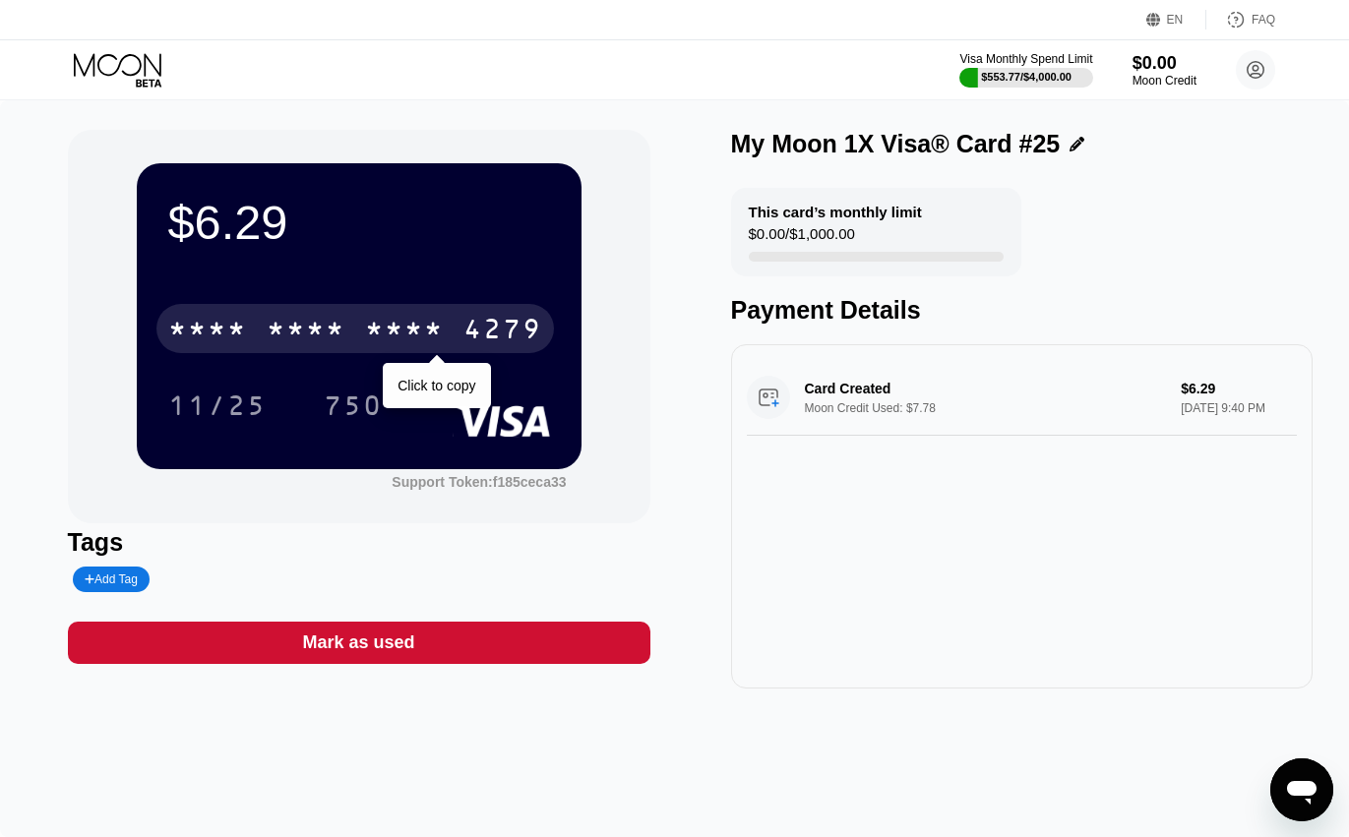
click at [397, 324] on div "* * * *" at bounding box center [404, 331] width 79 height 31
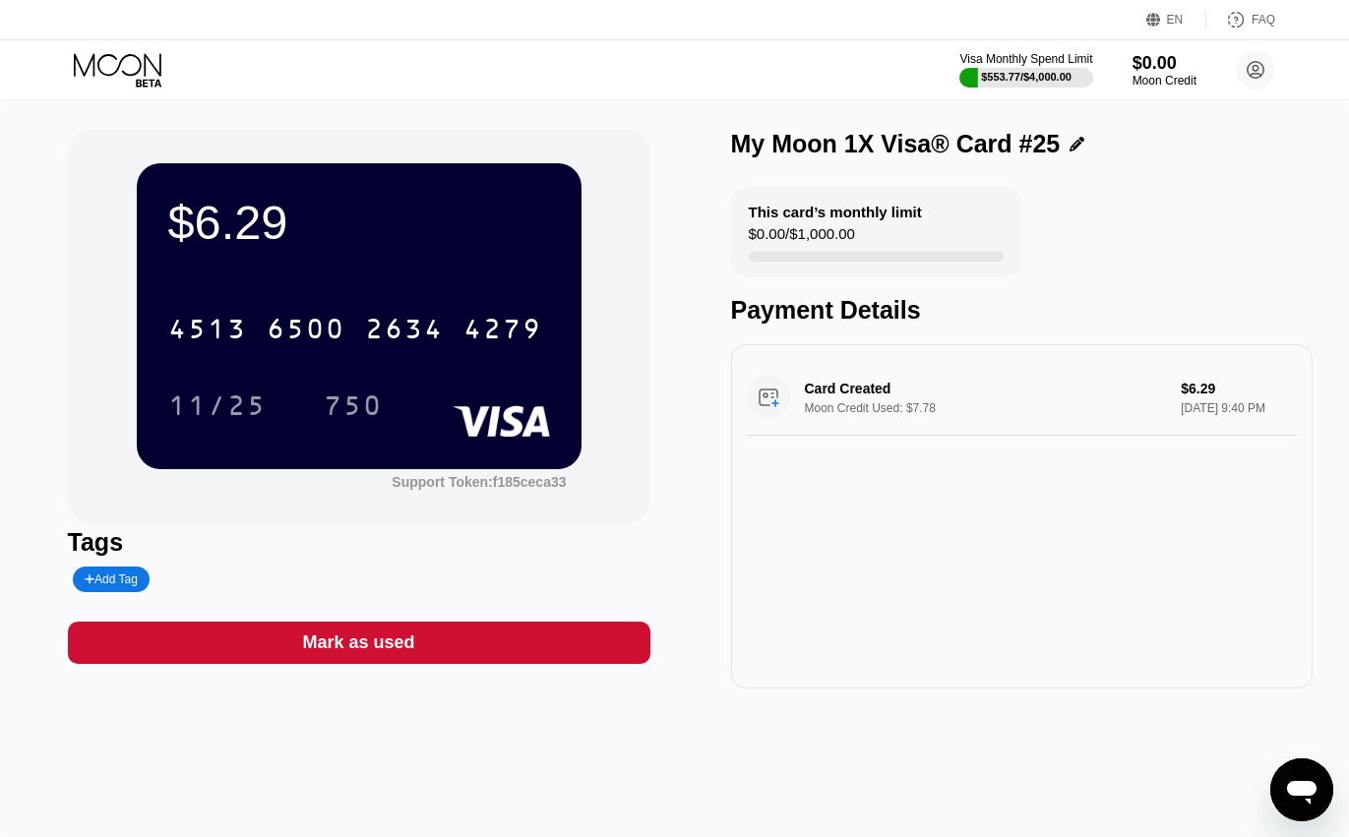
click at [268, 414] on div "11/25" at bounding box center [217, 405] width 128 height 49
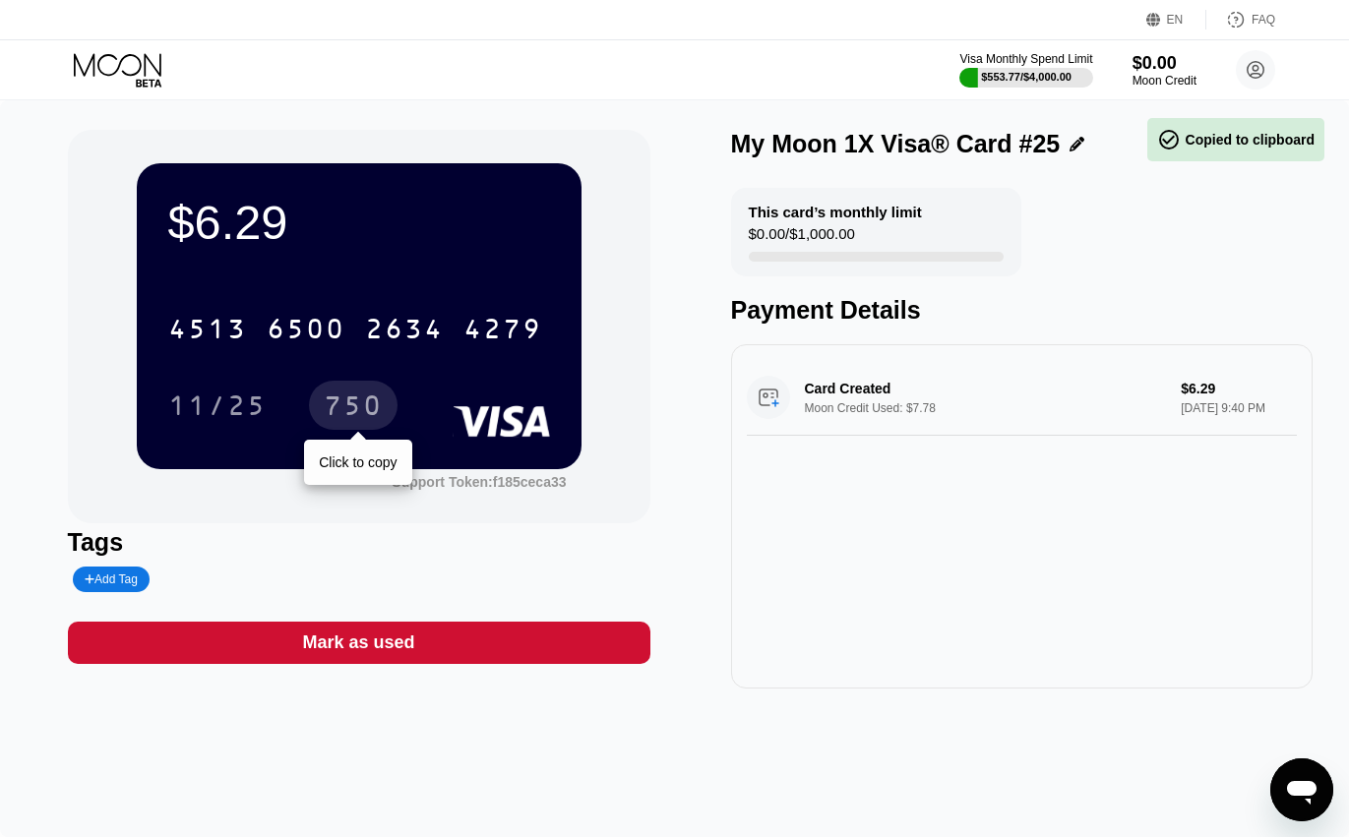
click at [331, 400] on div "750" at bounding box center [353, 407] width 59 height 31
